Goal: Task Accomplishment & Management: Use online tool/utility

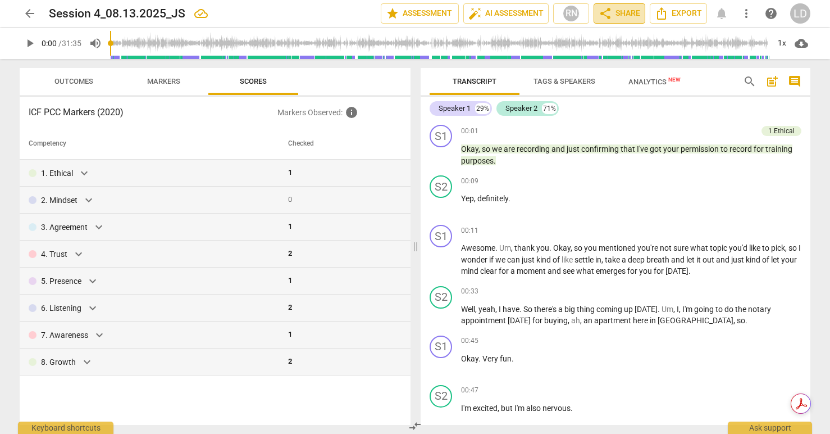
click at [626, 15] on span "share Share" at bounding box center [620, 13] width 42 height 13
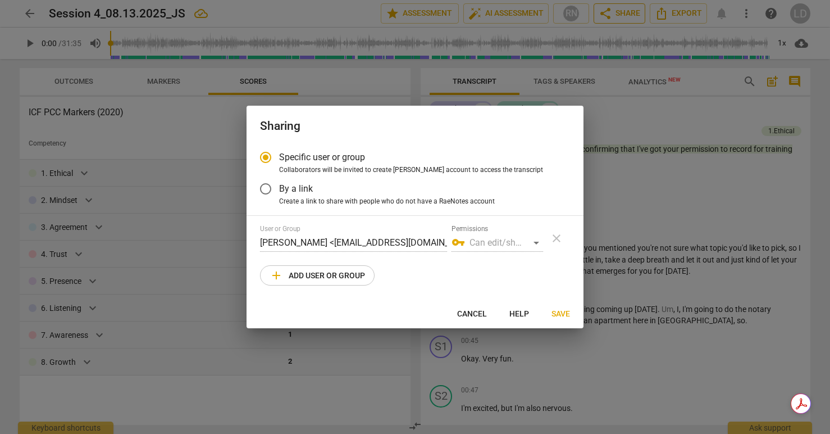
radio input "false"
click at [298, 185] on span "By a link" at bounding box center [296, 188] width 34 height 13
click at [279, 185] on input "By a link" at bounding box center [265, 188] width 27 height 27
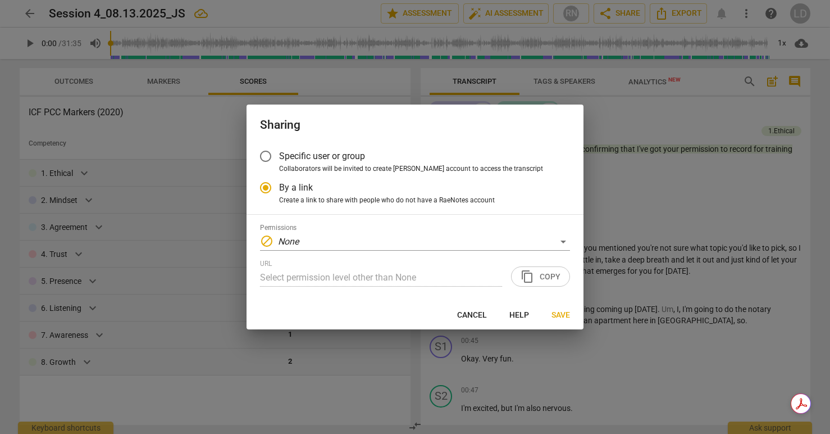
click at [539, 278] on div "URL Select permission level other than None content_copy Copy" at bounding box center [415, 273] width 310 height 27
click at [432, 244] on div "block None" at bounding box center [415, 242] width 310 height 18
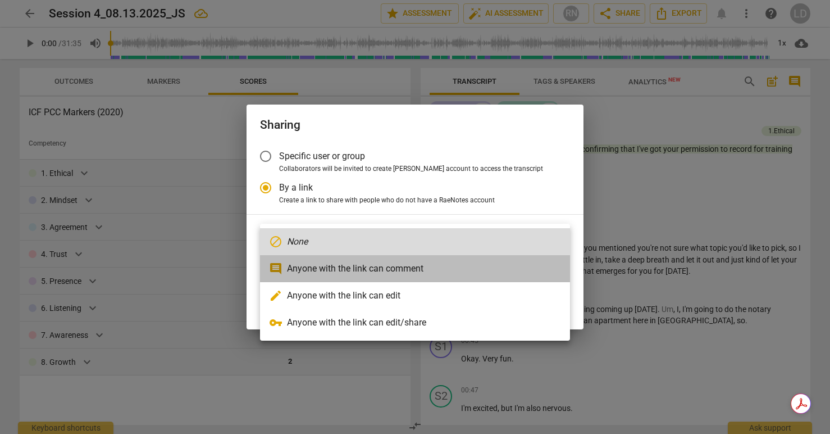
click at [452, 274] on li "comment Anyone with the link can comment" at bounding box center [415, 268] width 310 height 27
radio input "false"
type input "https://app.raenotes.com/meeting/5cc48a0fa9a844df9d1f40821d79b415"
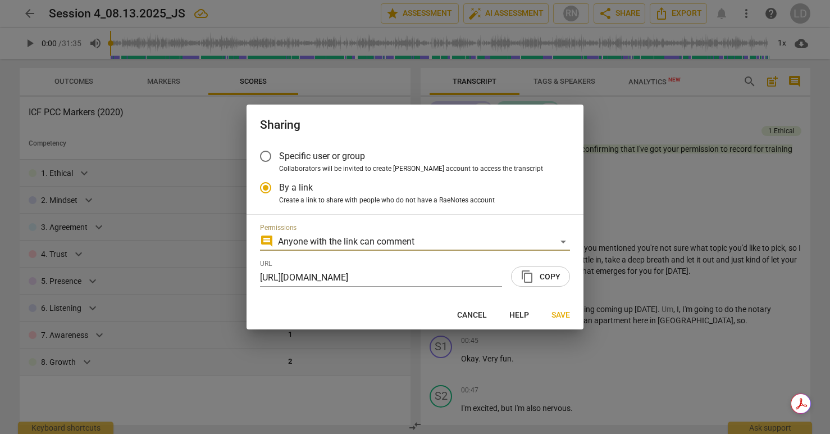
click at [529, 276] on span "content_copy" at bounding box center [527, 276] width 13 height 13
click at [558, 314] on span "Save" at bounding box center [561, 315] width 19 height 11
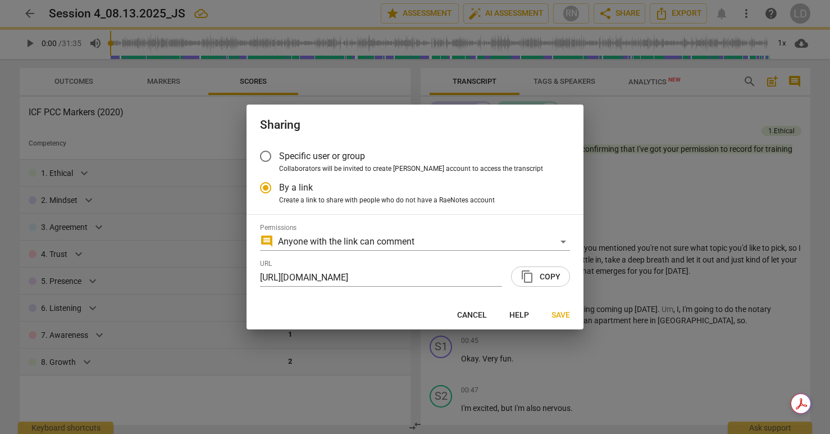
radio input "false"
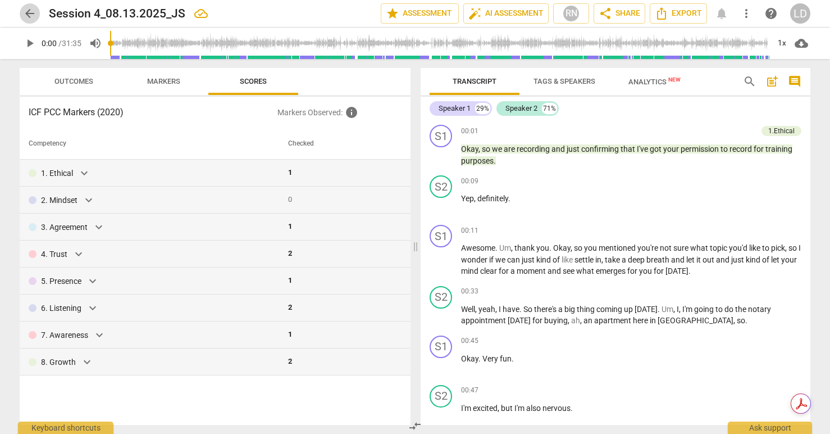
click at [27, 16] on span "arrow_back" at bounding box center [29, 13] width 13 height 13
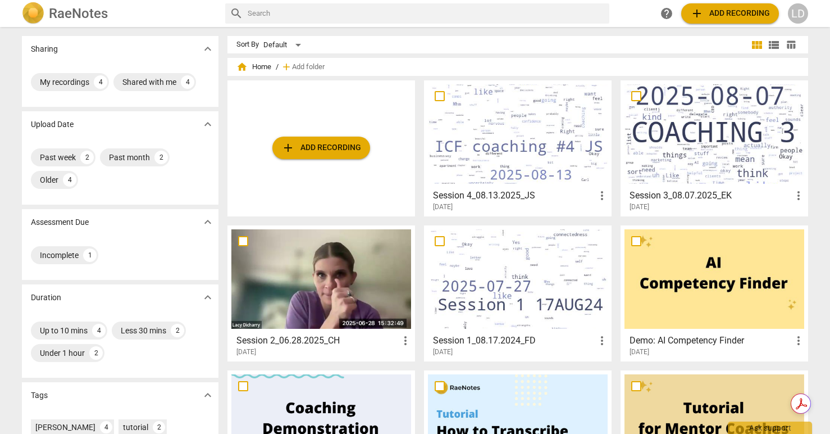
click at [301, 145] on span "add Add recording" at bounding box center [321, 147] width 80 height 13
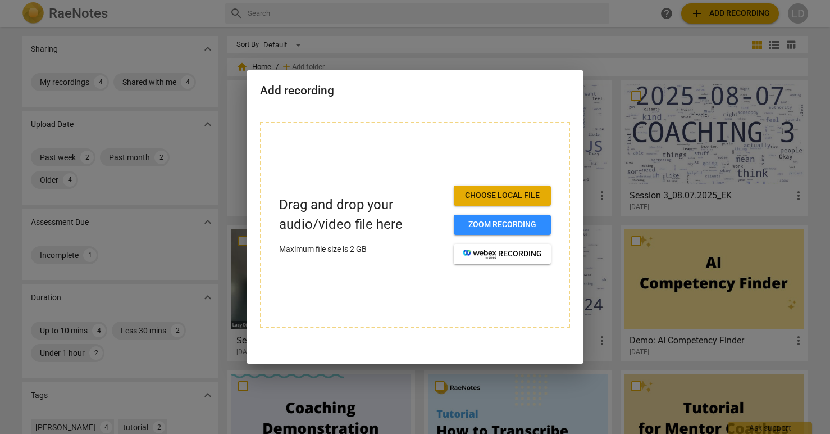
click at [506, 192] on span "Choose local file" at bounding box center [502, 195] width 79 height 11
click at [475, 195] on span "Choose local file" at bounding box center [502, 195] width 79 height 11
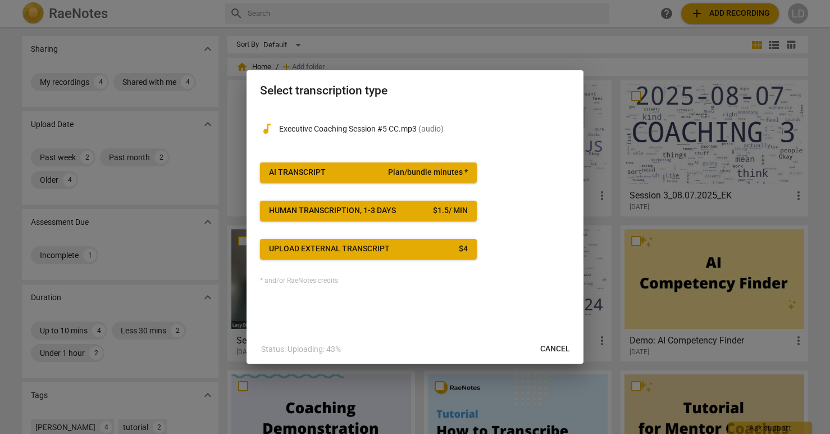
click at [321, 171] on div "AI Transcript" at bounding box center [297, 172] width 57 height 11
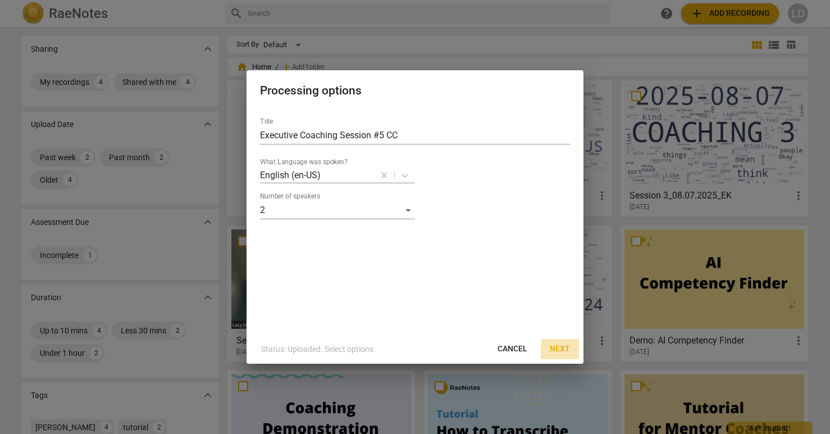
click at [561, 347] on span "Next" at bounding box center [560, 348] width 20 height 11
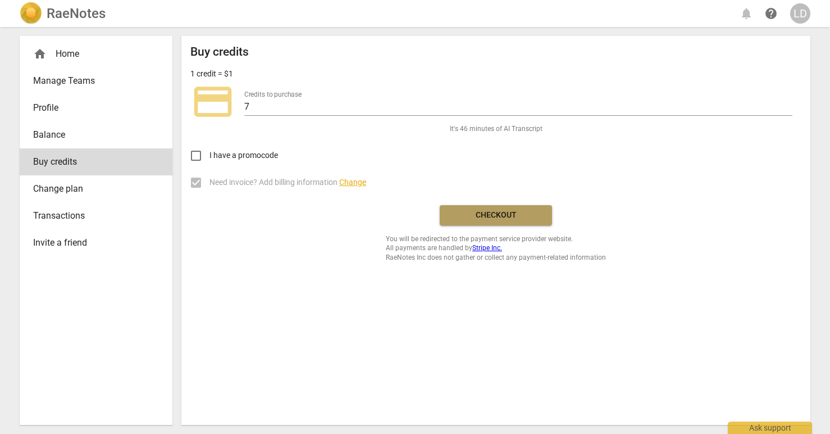
click at [496, 213] on span "Checkout" at bounding box center [496, 215] width 94 height 11
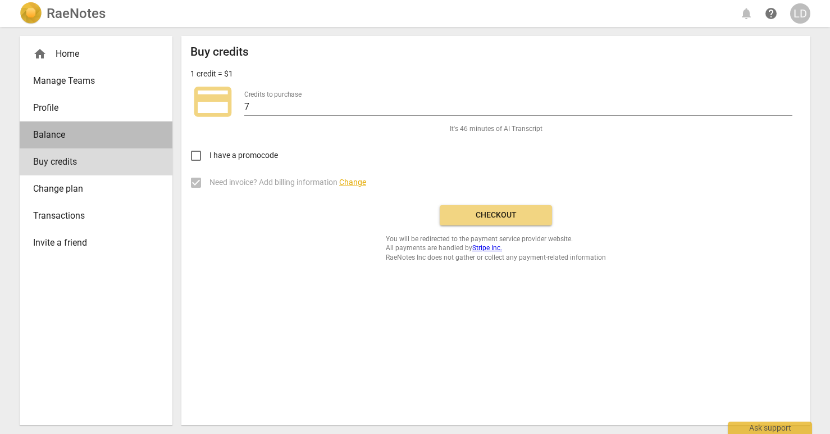
click at [106, 140] on span "Balance" at bounding box center [91, 134] width 117 height 13
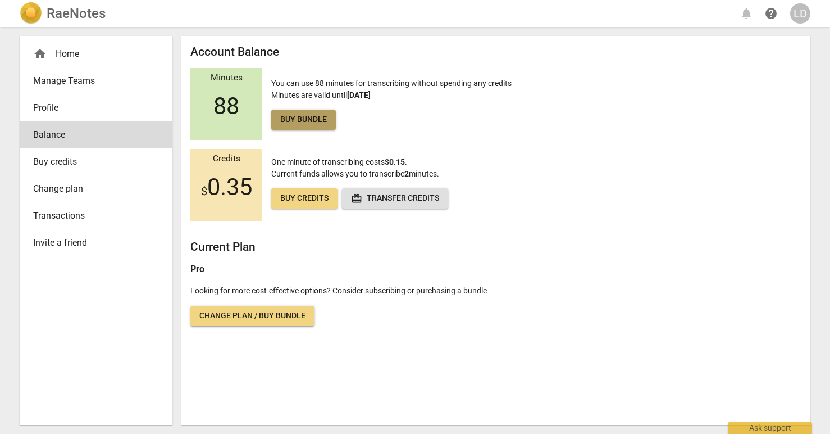
click at [303, 120] on span "Buy bundle" at bounding box center [303, 119] width 47 height 11
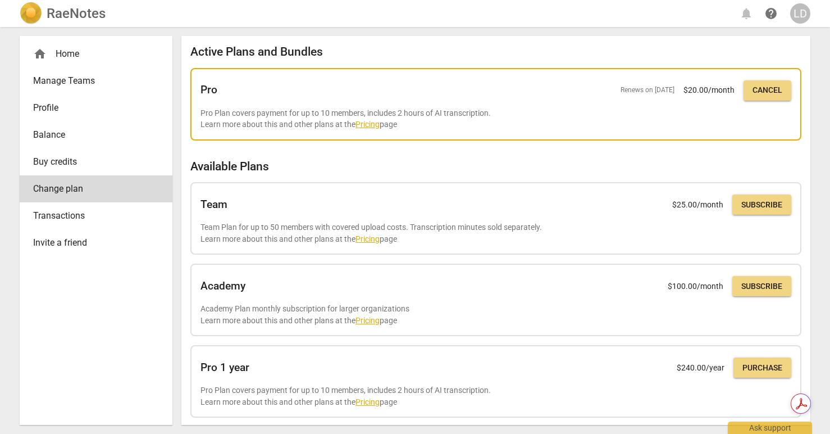
click at [517, 126] on p "Pro Plan covers payment for up to 10 members, includes 2 hours of AI transcript…" at bounding box center [496, 118] width 591 height 23
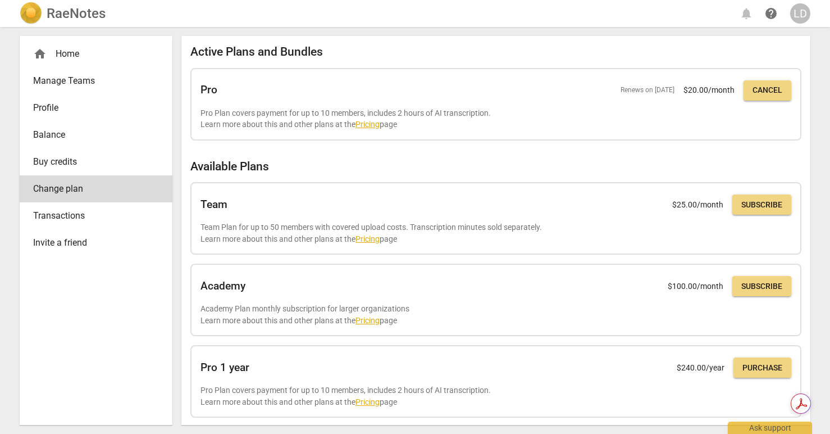
click at [63, 165] on span "Buy credits" at bounding box center [91, 161] width 117 height 13
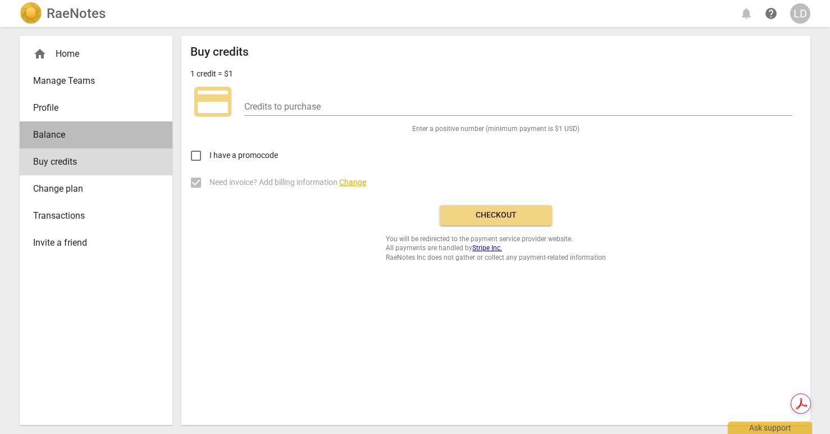
click at [58, 142] on link "Balance" at bounding box center [96, 134] width 153 height 27
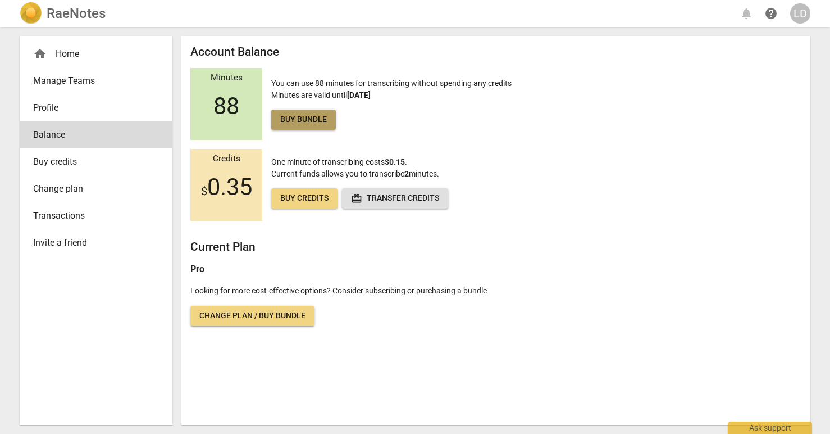
click at [307, 122] on span "Buy bundle" at bounding box center [303, 119] width 47 height 11
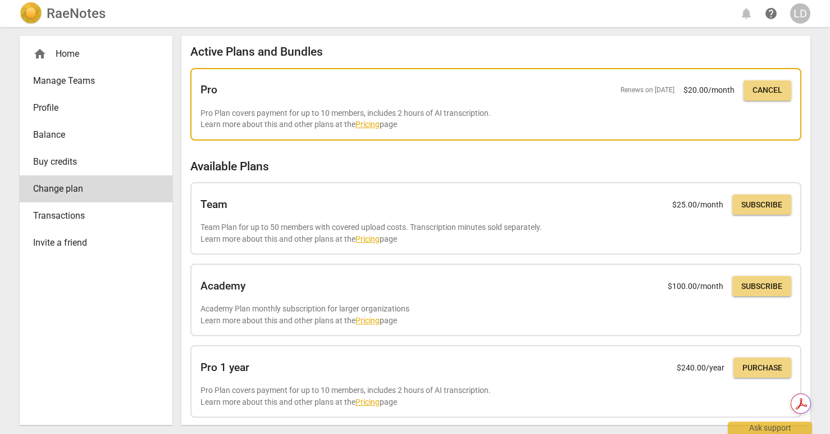
click at [494, 115] on p "Pro Plan covers payment for up to 10 members, includes 2 hours of AI transcript…" at bounding box center [496, 118] width 591 height 23
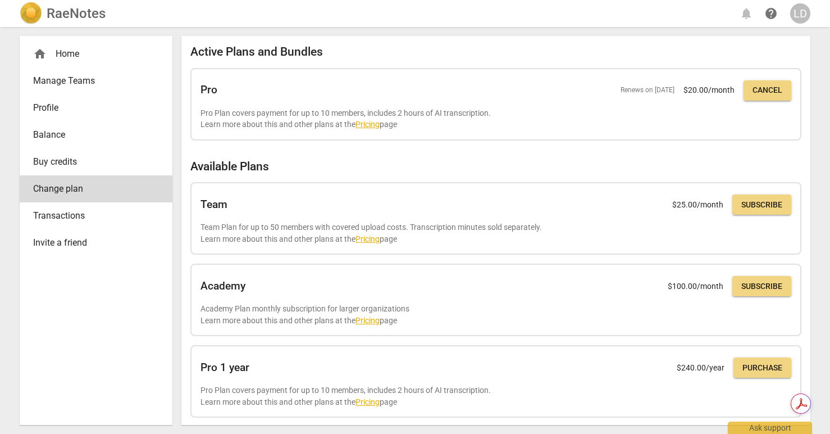
click at [66, 157] on span "Buy credits" at bounding box center [91, 161] width 117 height 13
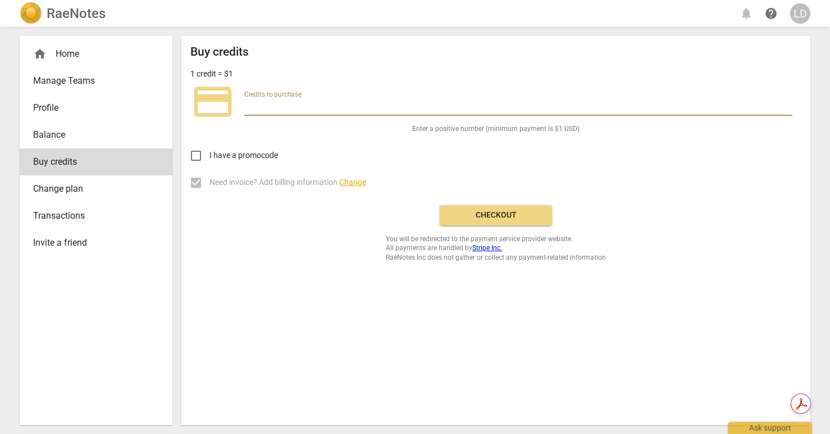
click at [302, 104] on input "number" at bounding box center [518, 107] width 548 height 16
click at [49, 139] on span "Balance" at bounding box center [91, 134] width 117 height 13
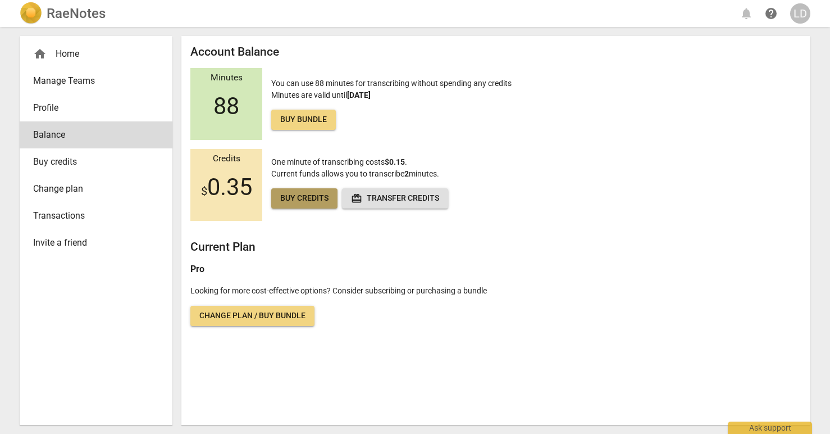
click at [298, 198] on span "Buy credits" at bounding box center [304, 198] width 48 height 11
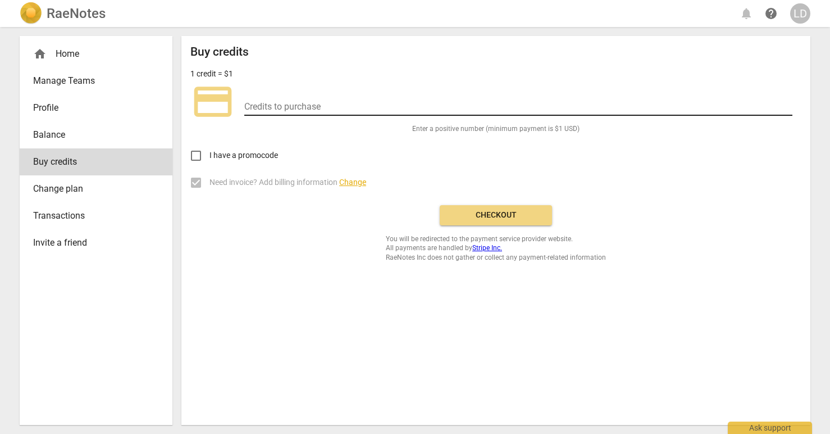
click at [304, 102] on input "number" at bounding box center [518, 107] width 548 height 16
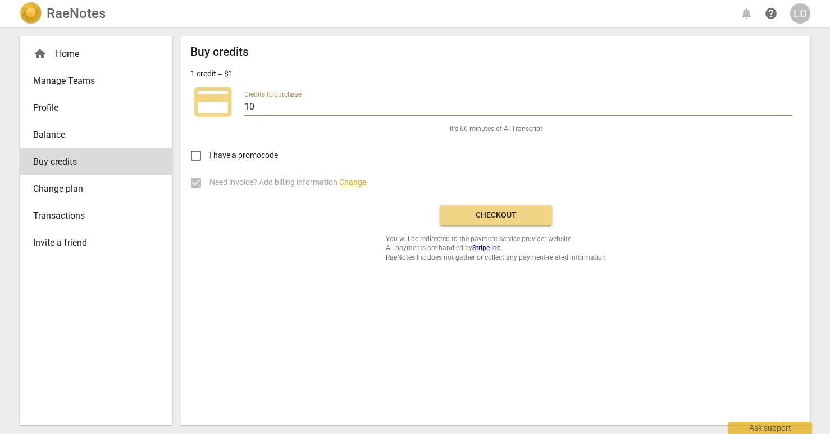
type input "10"
click at [494, 216] on span "Checkout" at bounding box center [496, 215] width 94 height 11
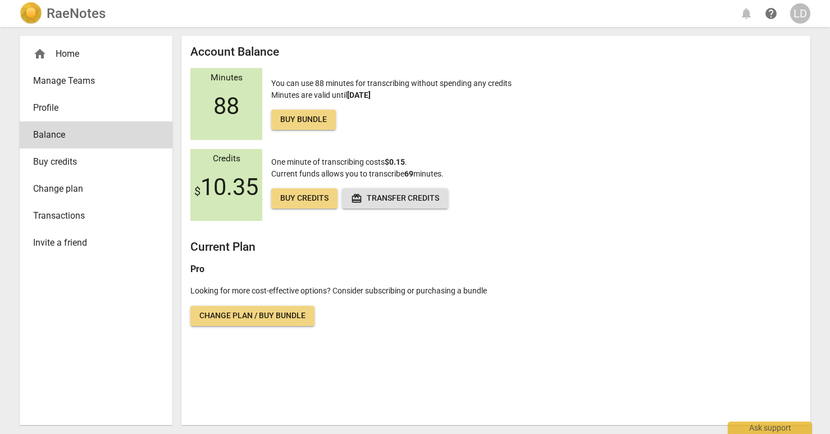
click at [46, 59] on span "home" at bounding box center [39, 53] width 13 height 13
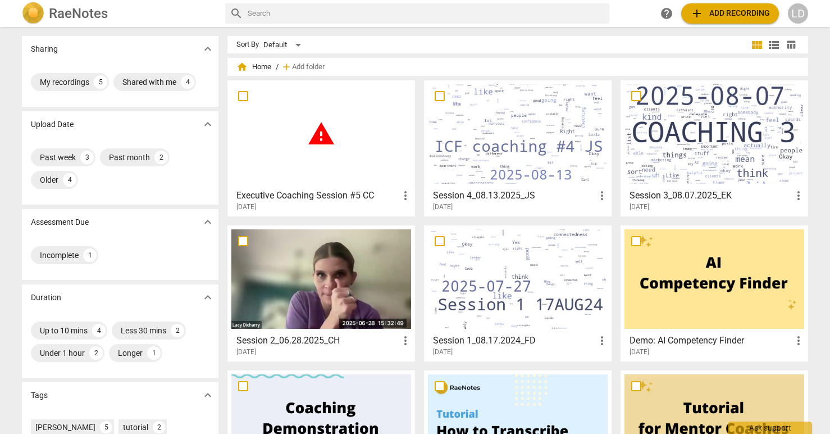
click at [320, 119] on div "warning" at bounding box center [321, 133] width 180 height 99
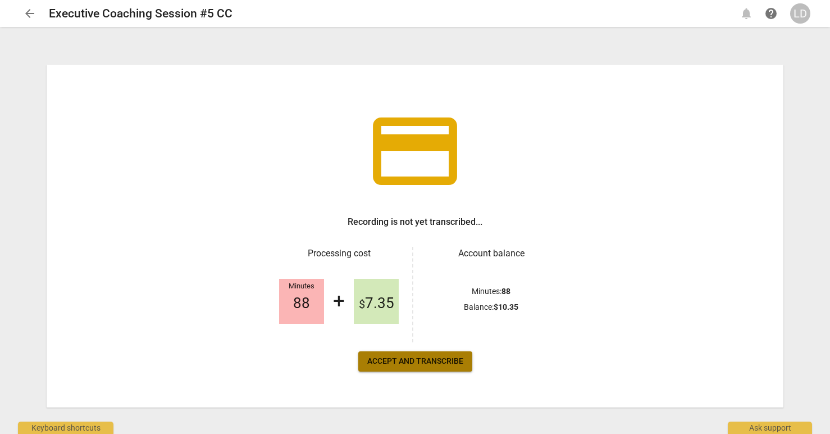
click at [430, 362] on span "Accept and transcribe" at bounding box center [415, 361] width 96 height 11
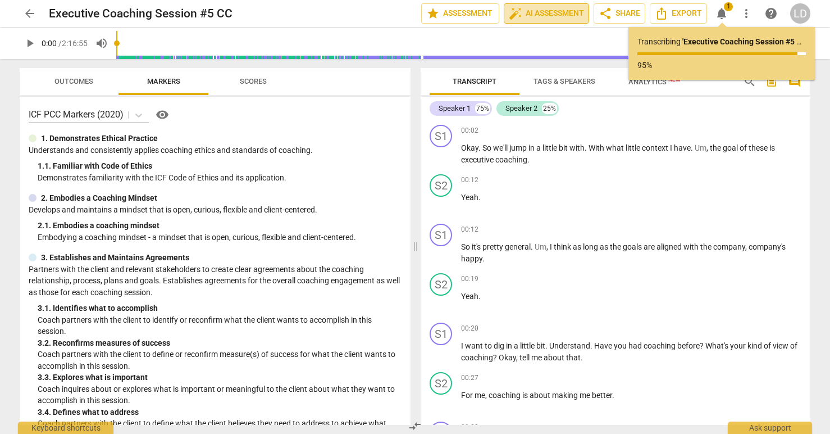
click at [526, 12] on span "auto_fix_high AI Assessment" at bounding box center [546, 13] width 75 height 13
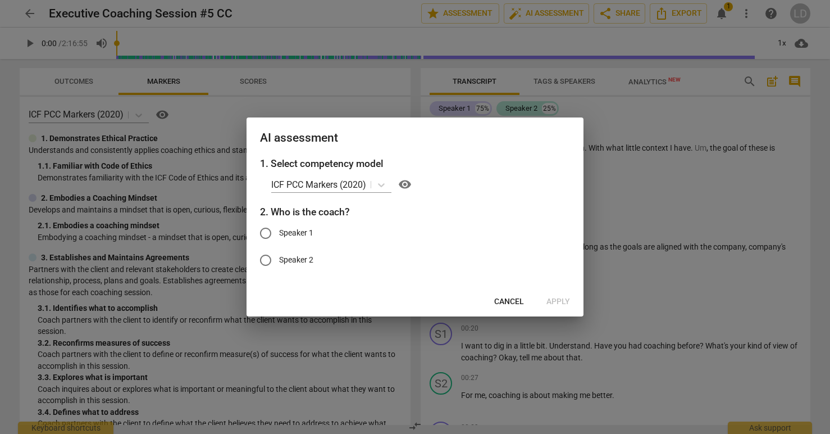
click at [304, 233] on span "Speaker 1" at bounding box center [296, 233] width 34 height 12
click at [279, 233] on input "Speaker 1" at bounding box center [265, 233] width 27 height 27
radio input "true"
click at [557, 299] on span "Apply" at bounding box center [559, 301] width 24 height 11
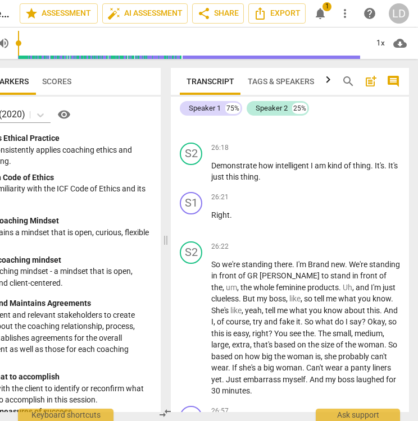
scroll to position [15043, 0]
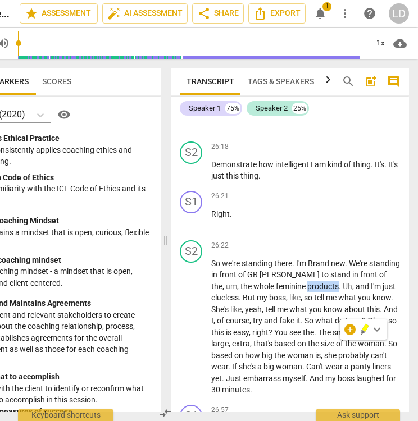
click at [378, 330] on span "keyboard_arrow_down" at bounding box center [376, 329] width 13 height 13
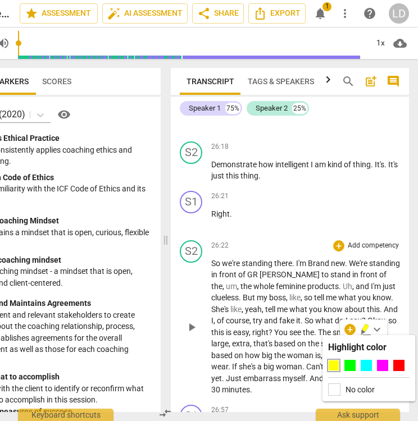
click at [251, 373] on p "So we're standing there . I'm Brand new . We're standing in front of [PERSON_NA…" at bounding box center [305, 327] width 189 height 138
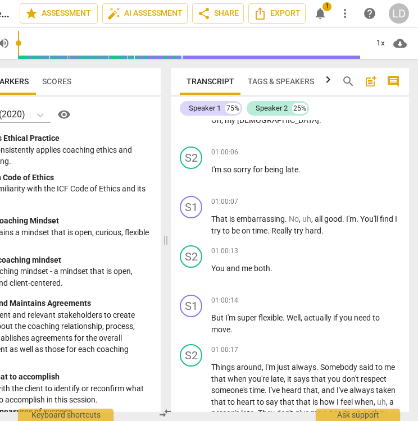
scroll to position [32327, 0]
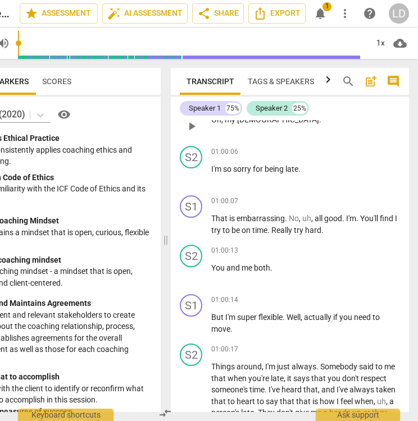
click at [249, 124] on span "[DEMOGRAPHIC_DATA]" at bounding box center [278, 119] width 82 height 9
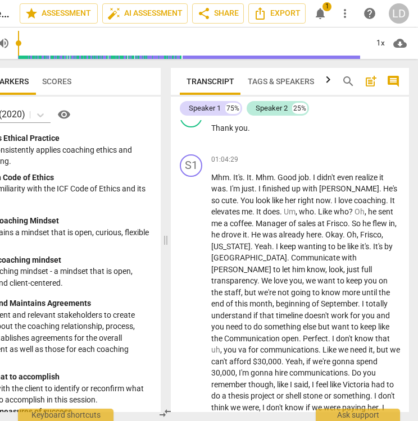
scroll to position [35169, 0]
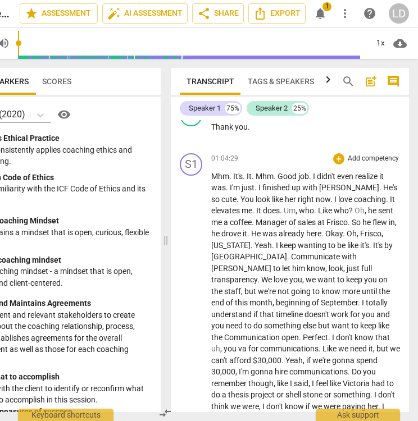
click at [284, 192] on span "finished" at bounding box center [276, 187] width 29 height 9
drag, startPoint x: 223, startPoint y: 295, endPoint x: 276, endPoint y: 350, distance: 76.7
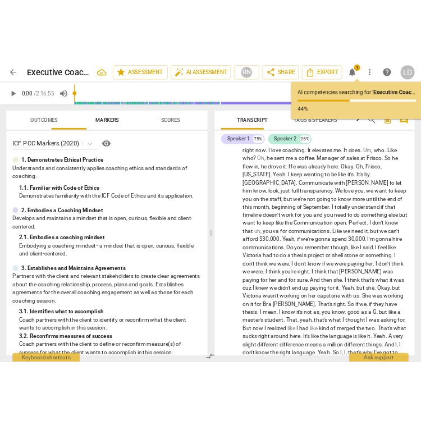
scroll to position [35338, 0]
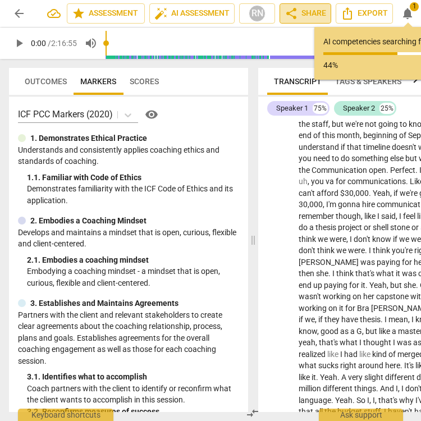
click at [302, 11] on span "share Share" at bounding box center [306, 13] width 42 height 13
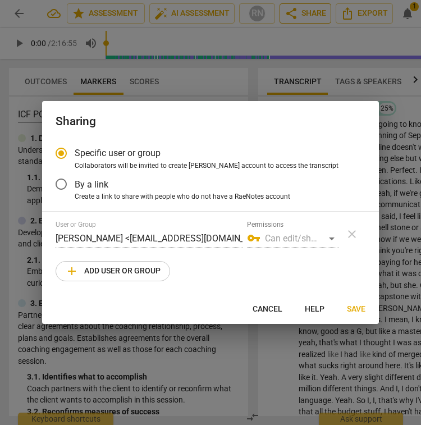
radio input "false"
click at [97, 184] on span "By a link" at bounding box center [92, 184] width 34 height 13
click at [75, 184] on input "By a link" at bounding box center [61, 184] width 27 height 27
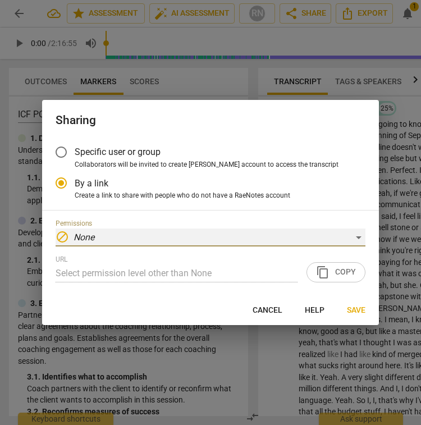
click at [299, 232] on div "block None" at bounding box center [211, 238] width 310 height 18
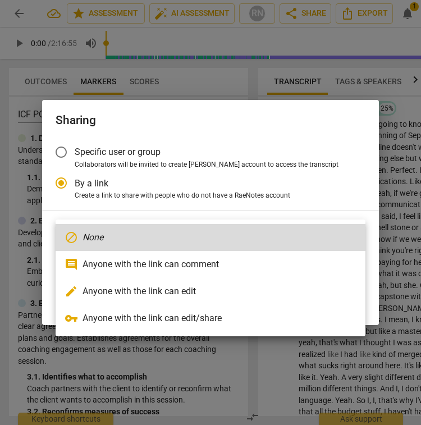
click at [239, 261] on li "comment Anyone with the link can comment" at bounding box center [211, 264] width 310 height 27
radio input "false"
type input "[URL][DOMAIN_NAME]"
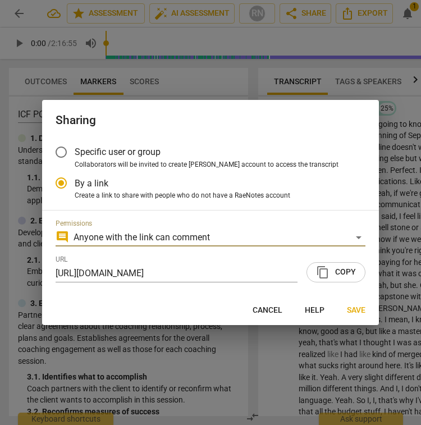
click at [331, 274] on span "content_copy Copy" at bounding box center [336, 272] width 40 height 13
click at [356, 311] on span "Save" at bounding box center [356, 310] width 19 height 11
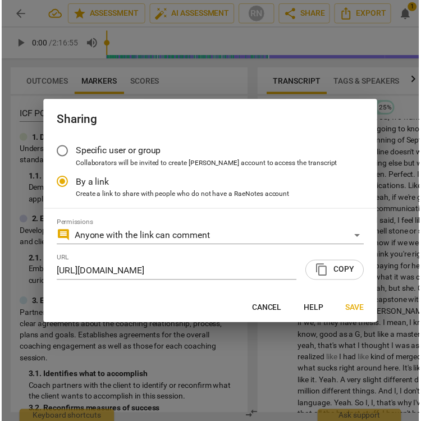
scroll to position [35344, 0]
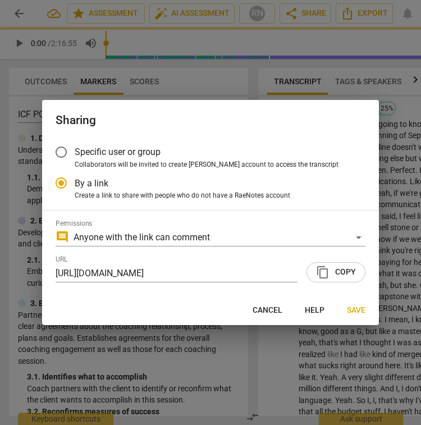
radio input "false"
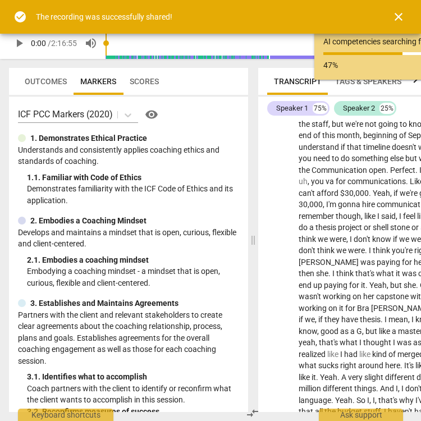
click at [395, 7] on button "close" at bounding box center [398, 16] width 27 height 27
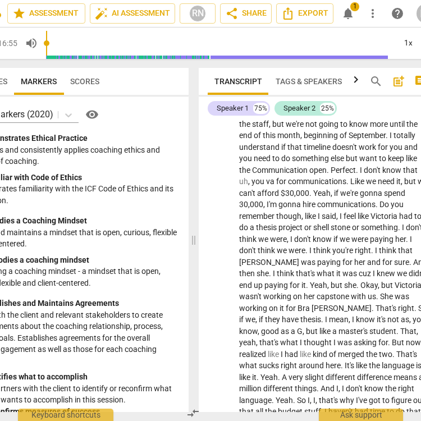
scroll to position [0, 0]
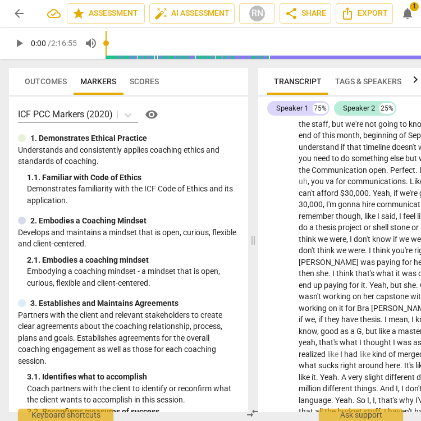
click at [92, 87] on span "Markers" at bounding box center [98, 82] width 49 height 16
click at [272, 57] on input "range" at bounding box center [285, 43] width 339 height 36
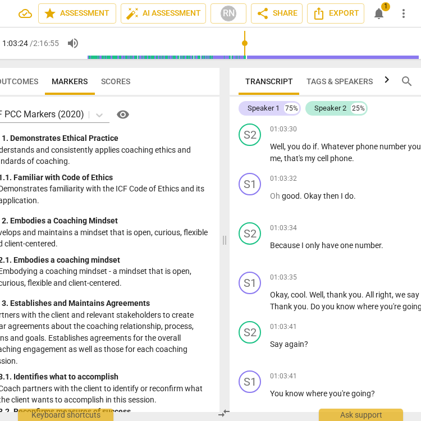
type input "3804"
click at [274, 51] on input "range" at bounding box center [257, 43] width 339 height 36
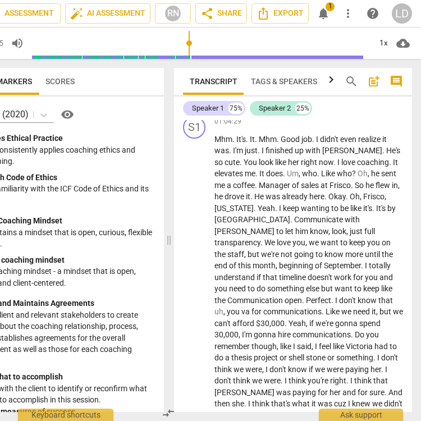
scroll to position [35208, 0]
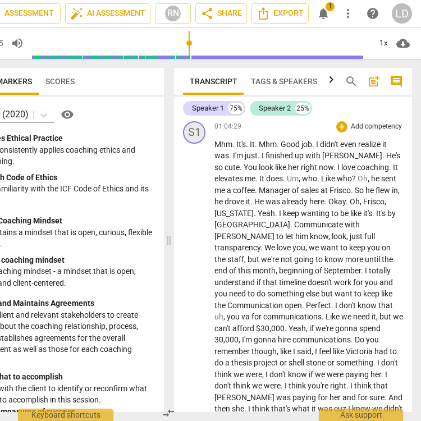
click at [201, 144] on div "S1" at bounding box center [194, 132] width 22 height 22
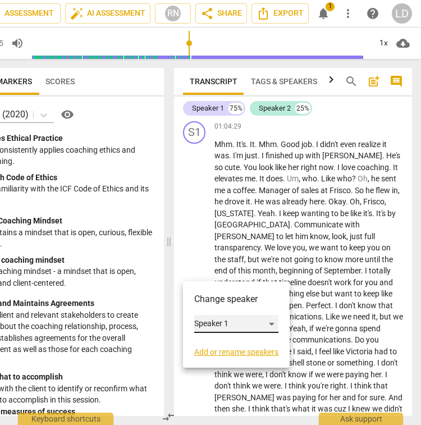
click at [264, 324] on div "Speaker 1" at bounding box center [236, 324] width 84 height 18
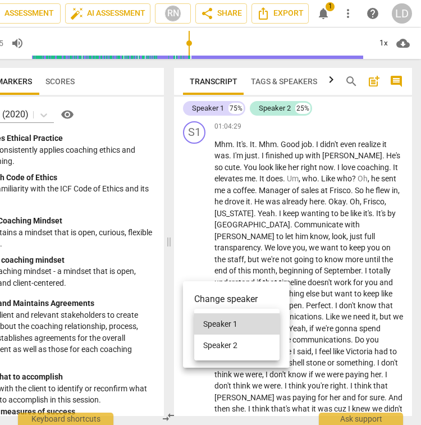
click at [337, 321] on div at bounding box center [210, 212] width 421 height 425
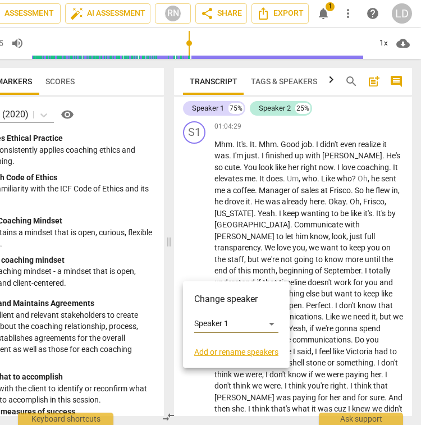
click at [356, 307] on div at bounding box center [210, 212] width 421 height 425
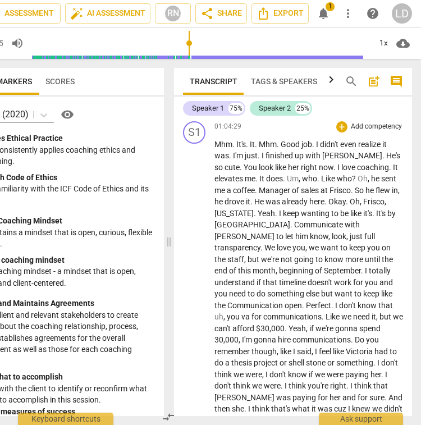
click at [348, 149] on span "even" at bounding box center [349, 144] width 18 height 9
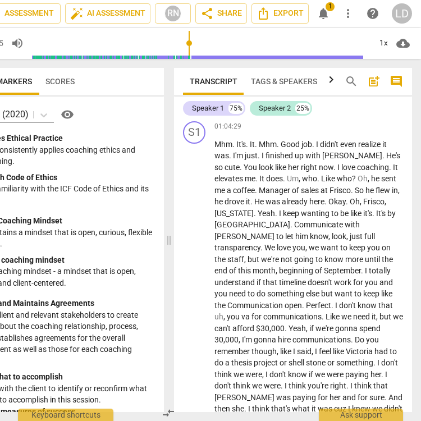
click at [331, 80] on icon "button" at bounding box center [332, 79] width 4 height 7
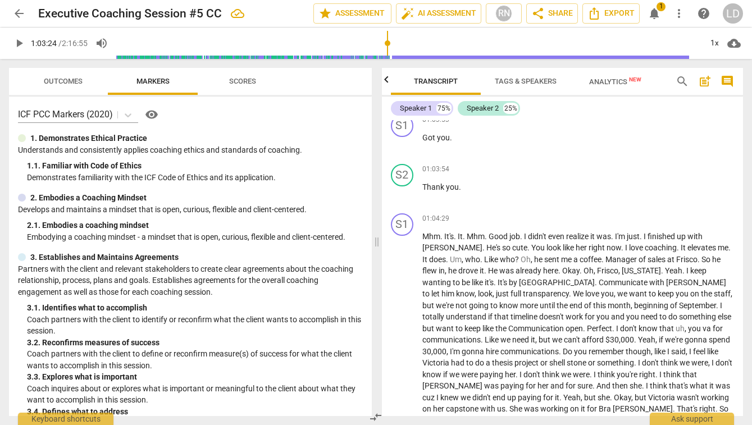
scroll to position [0, 0]
